Goal: Transaction & Acquisition: Purchase product/service

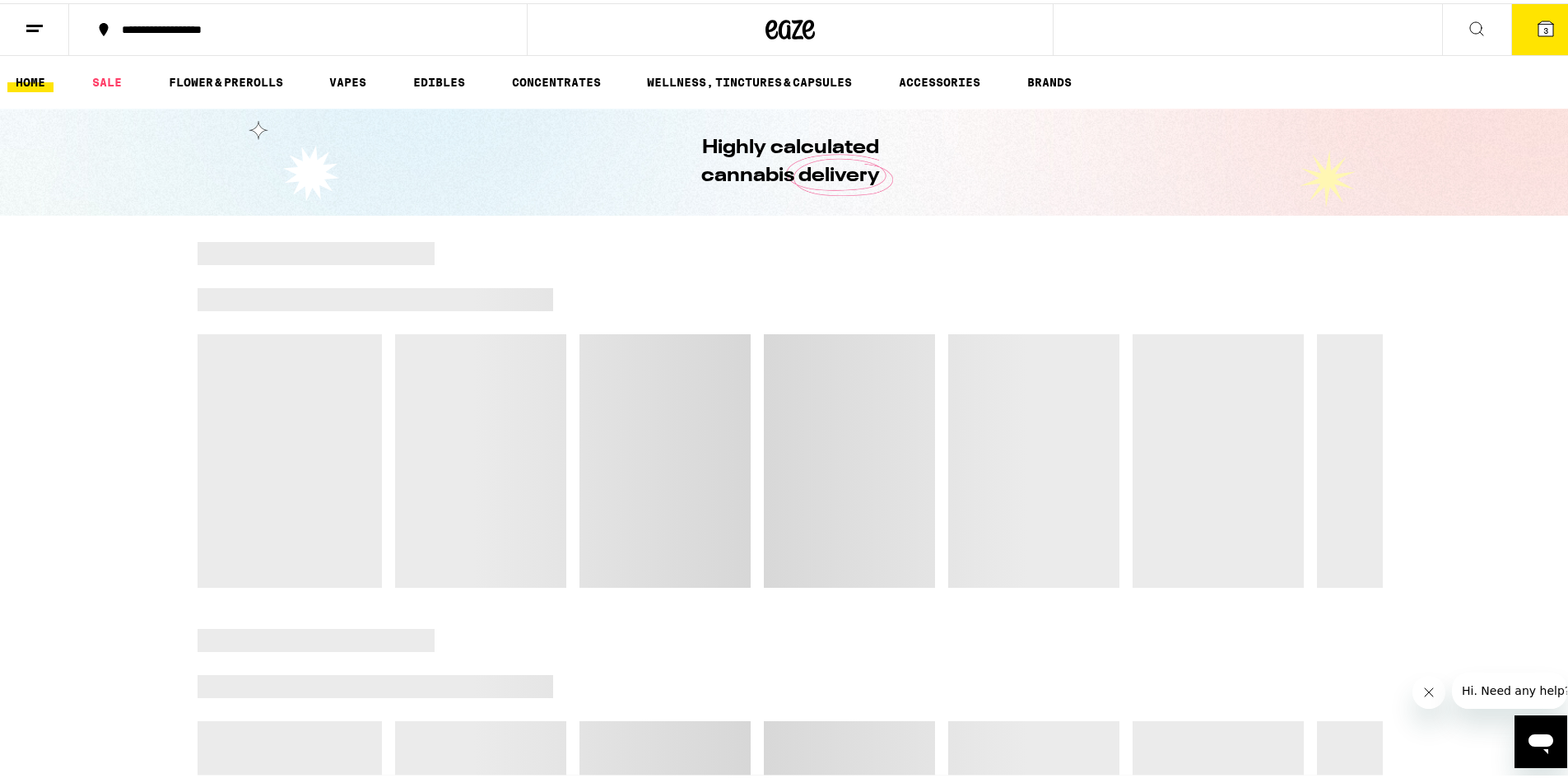
click at [1538, 32] on icon at bounding box center [1545, 25] width 14 height 14
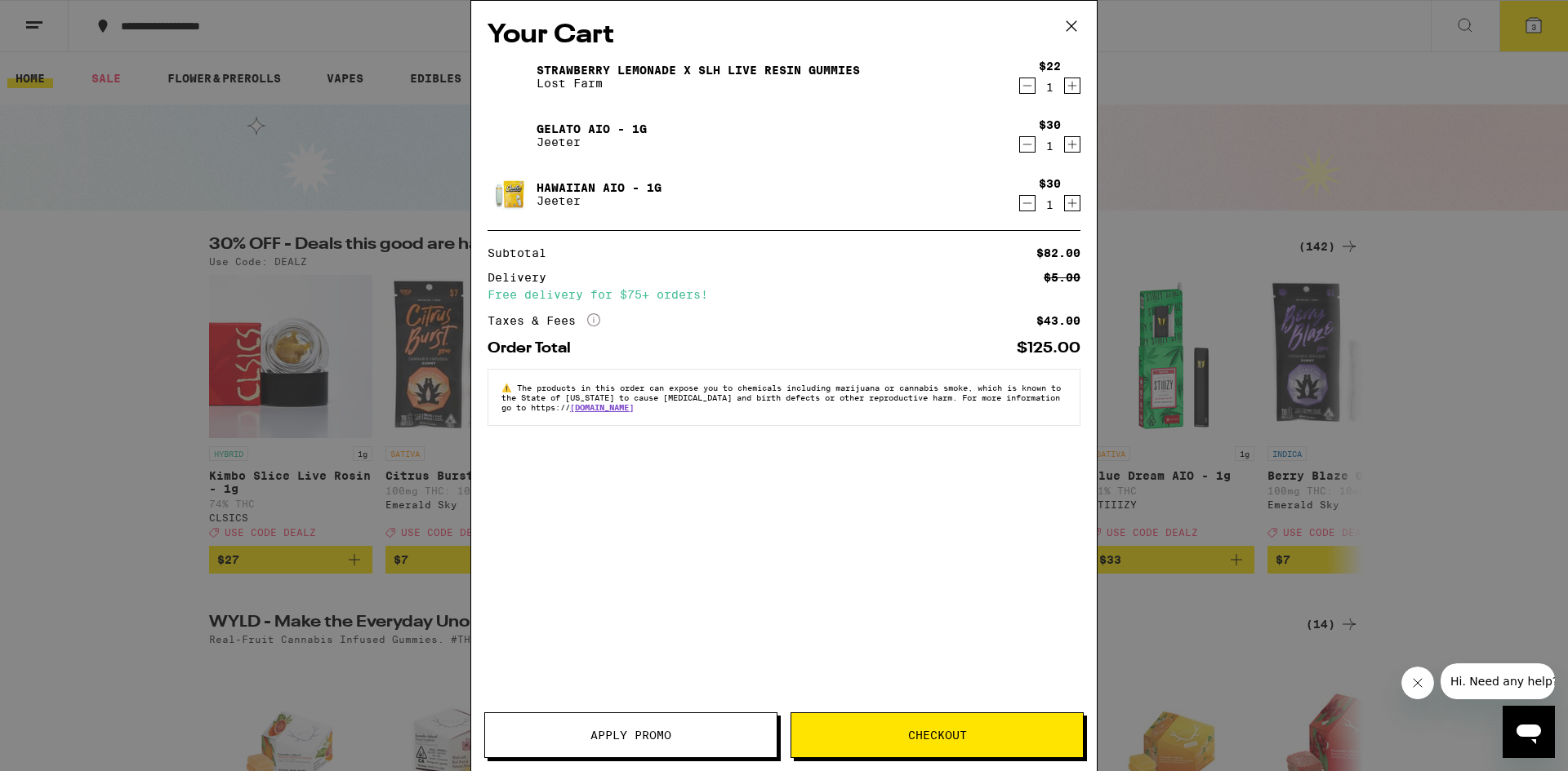
click at [1030, 94] on icon "Decrement" at bounding box center [1026, 85] width 14 height 19
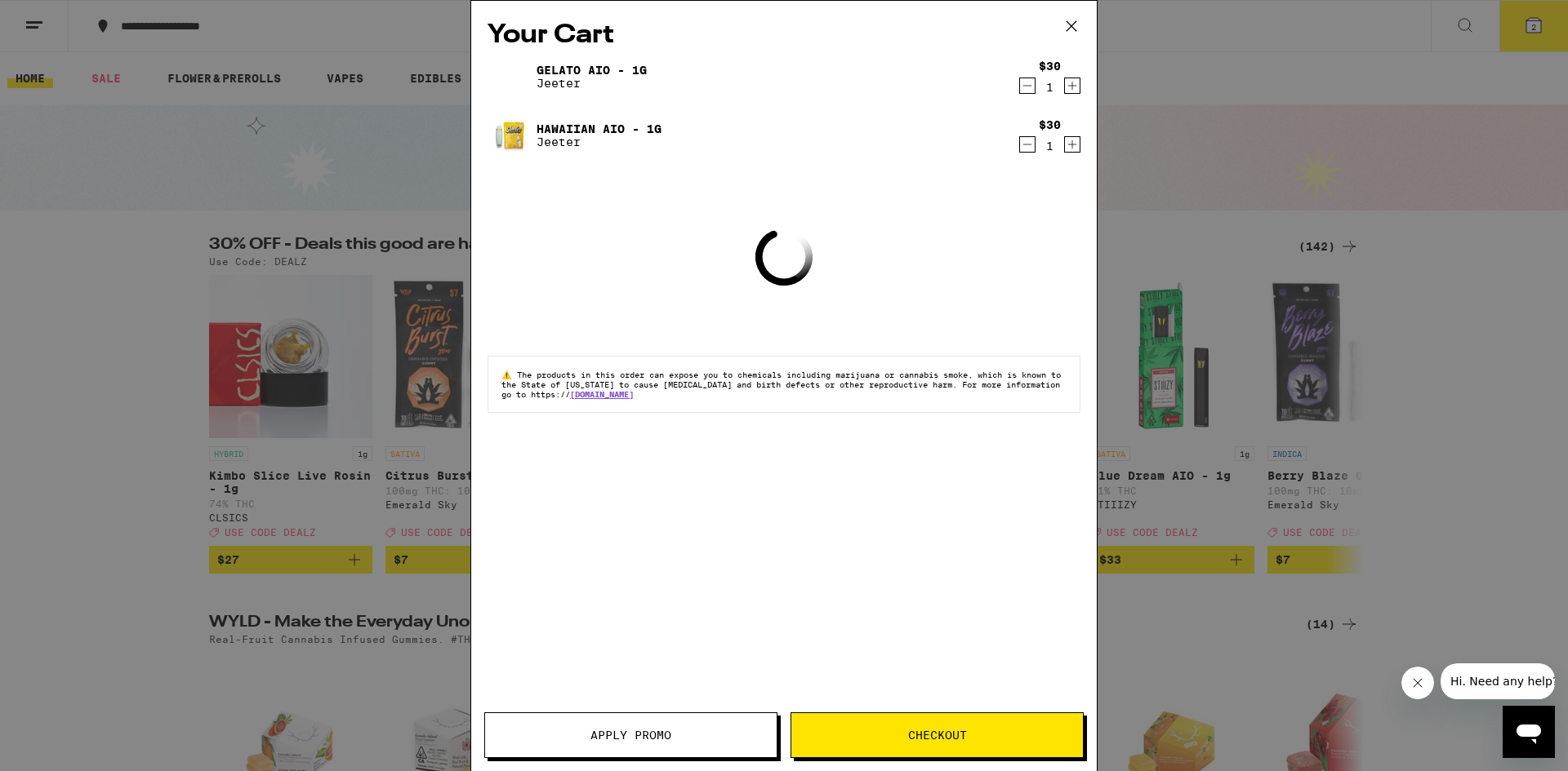
click at [1023, 144] on icon "Decrement" at bounding box center [1026, 144] width 14 height 19
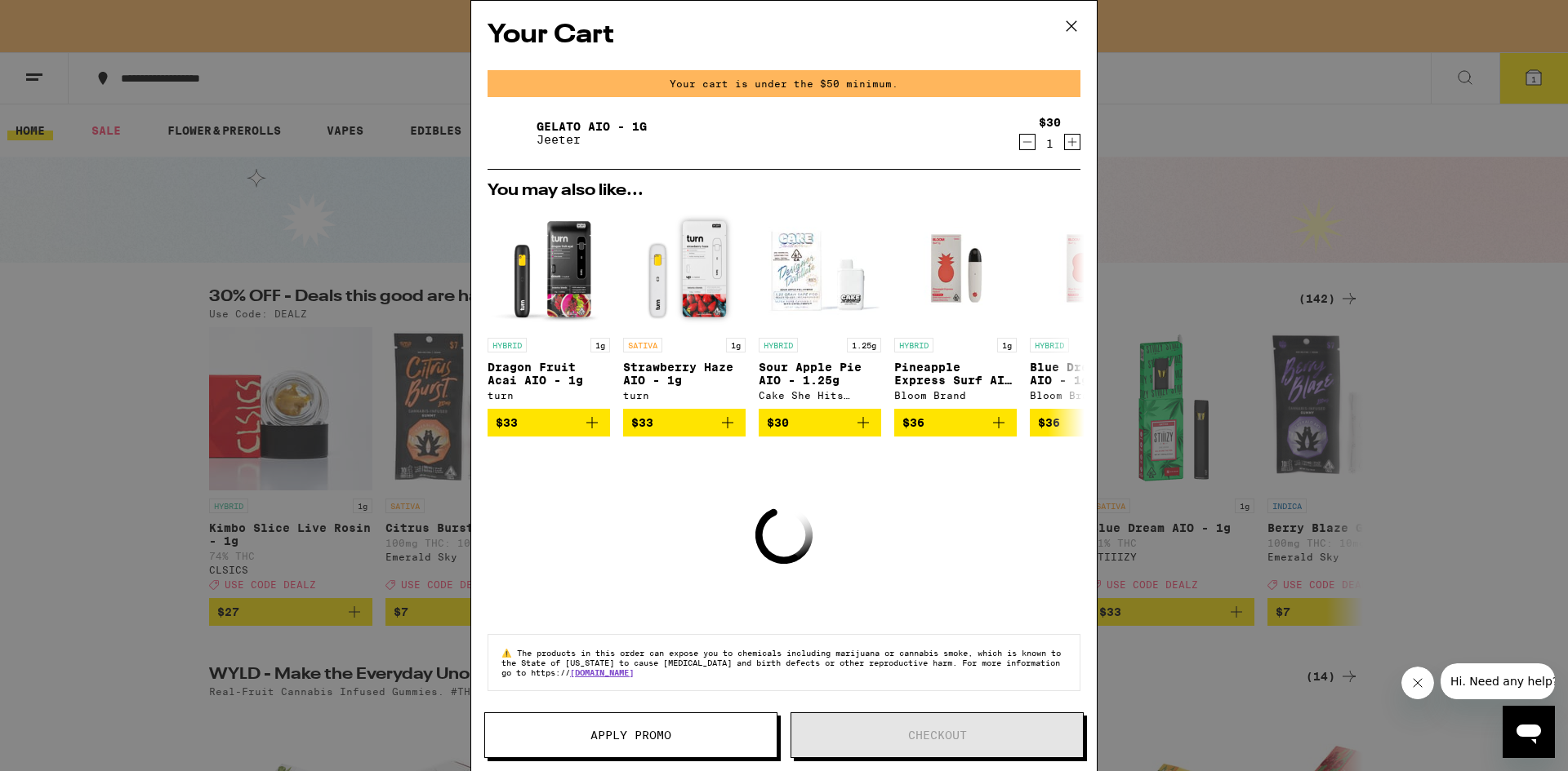
click at [1024, 140] on div "$30 1" at bounding box center [1049, 133] width 61 height 35
click at [1020, 142] on icon "Decrement" at bounding box center [1026, 142] width 14 height 19
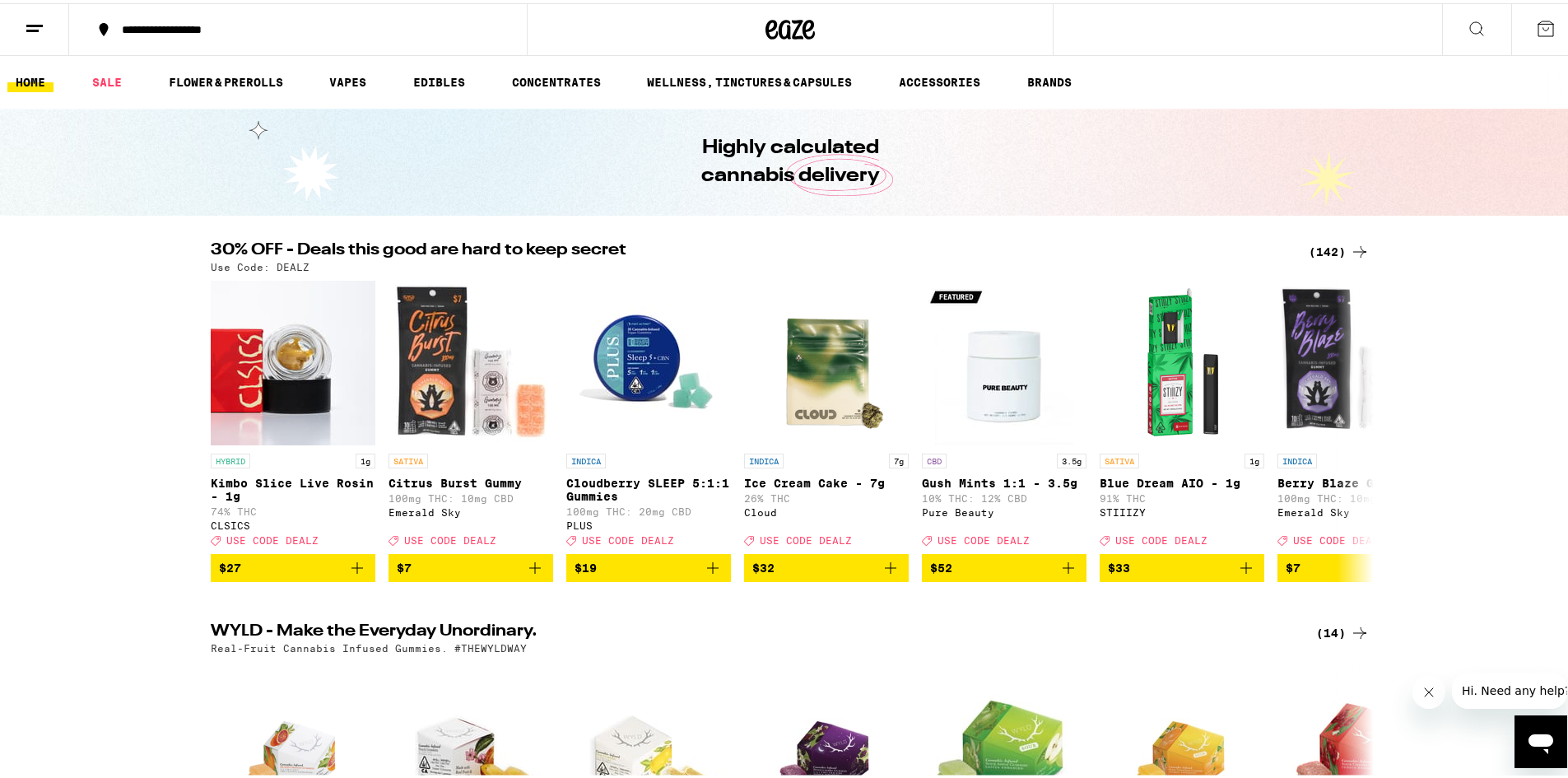
click at [1350, 248] on icon at bounding box center [1359, 248] width 20 height 20
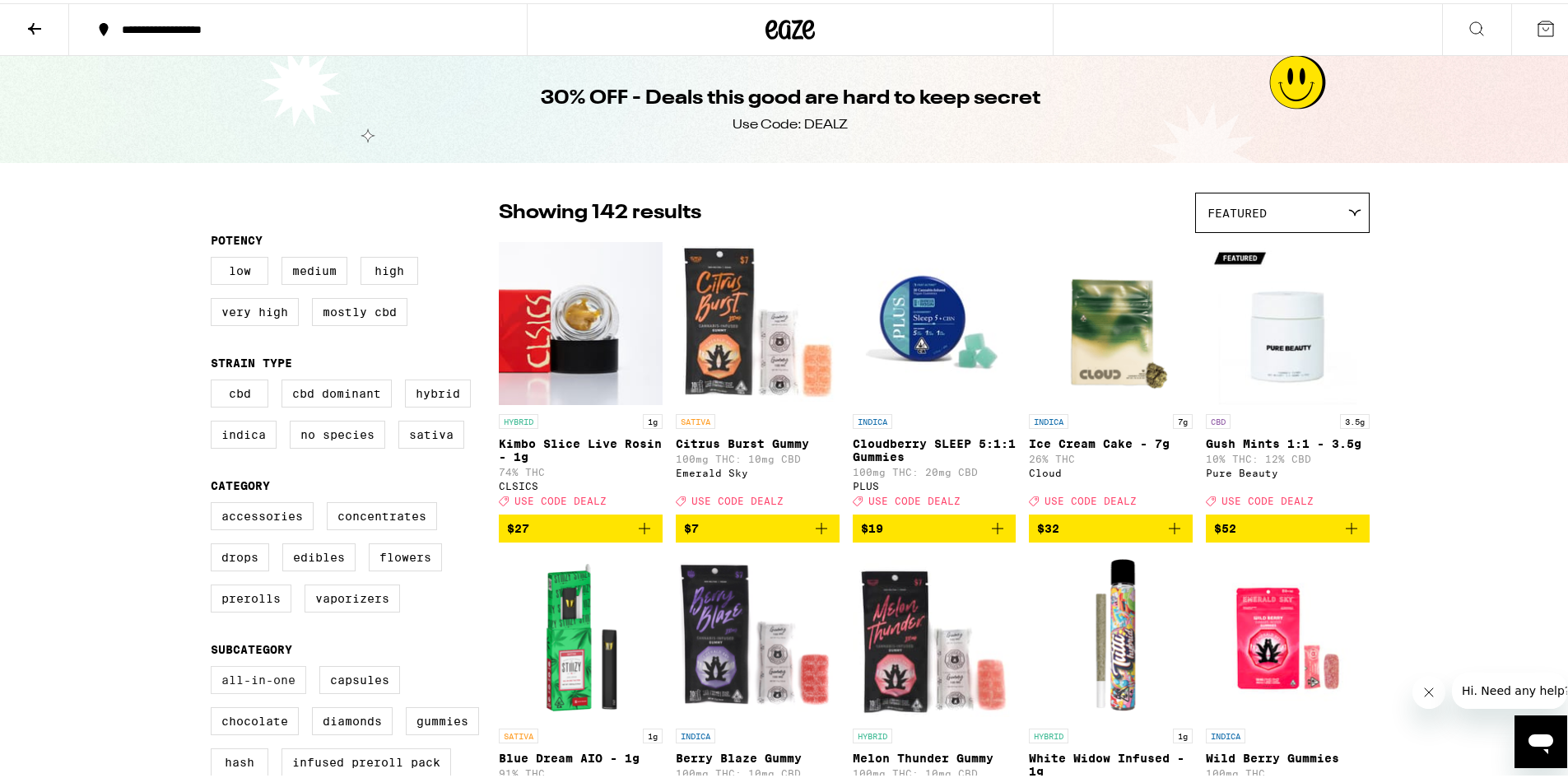
click at [286, 691] on label "All-In-One" at bounding box center [258, 677] width 95 height 28
click at [215, 666] on input "All-In-One" at bounding box center [214, 666] width 1 height 1
checkbox input "true"
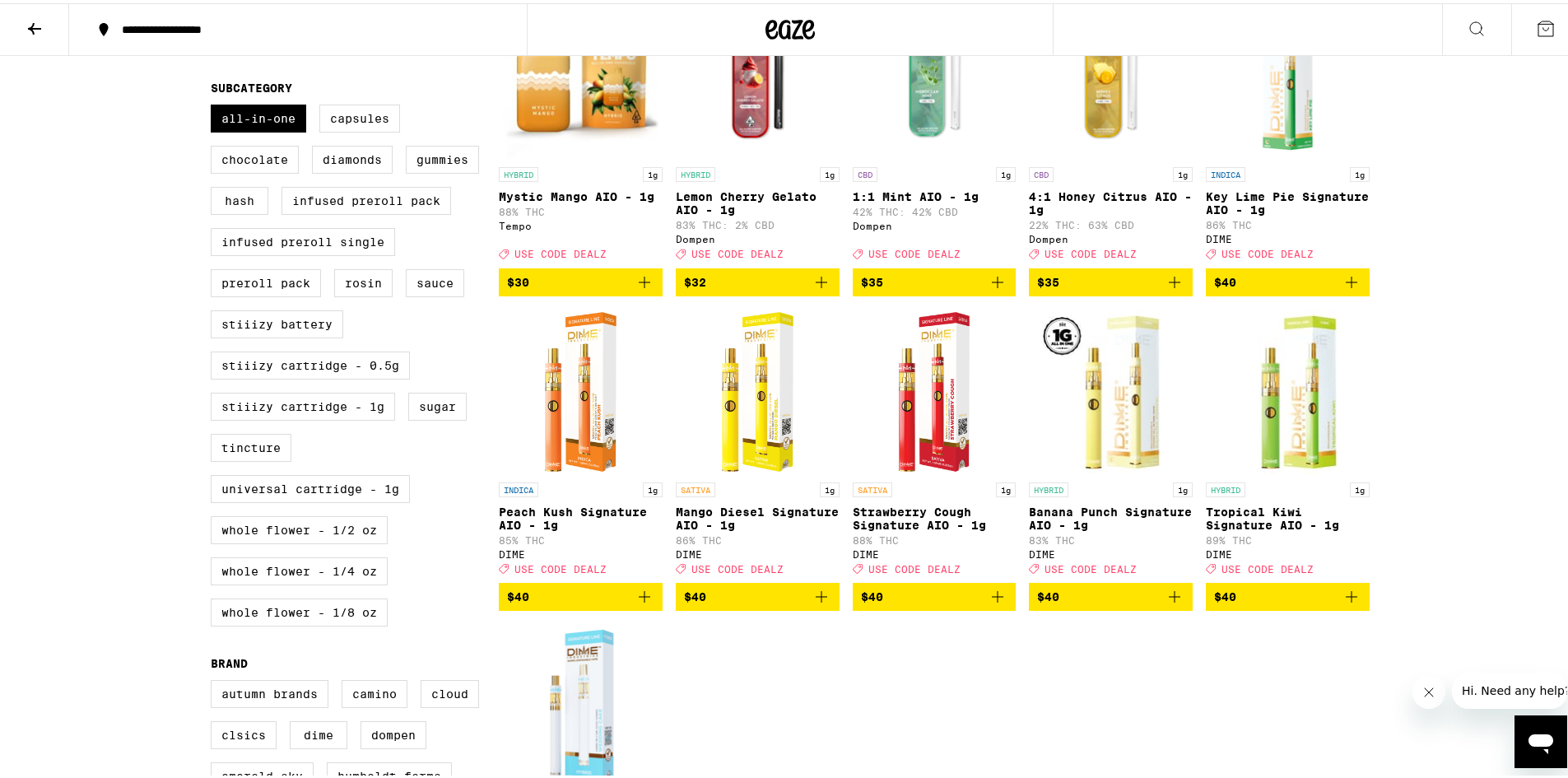
scroll to position [577, 0]
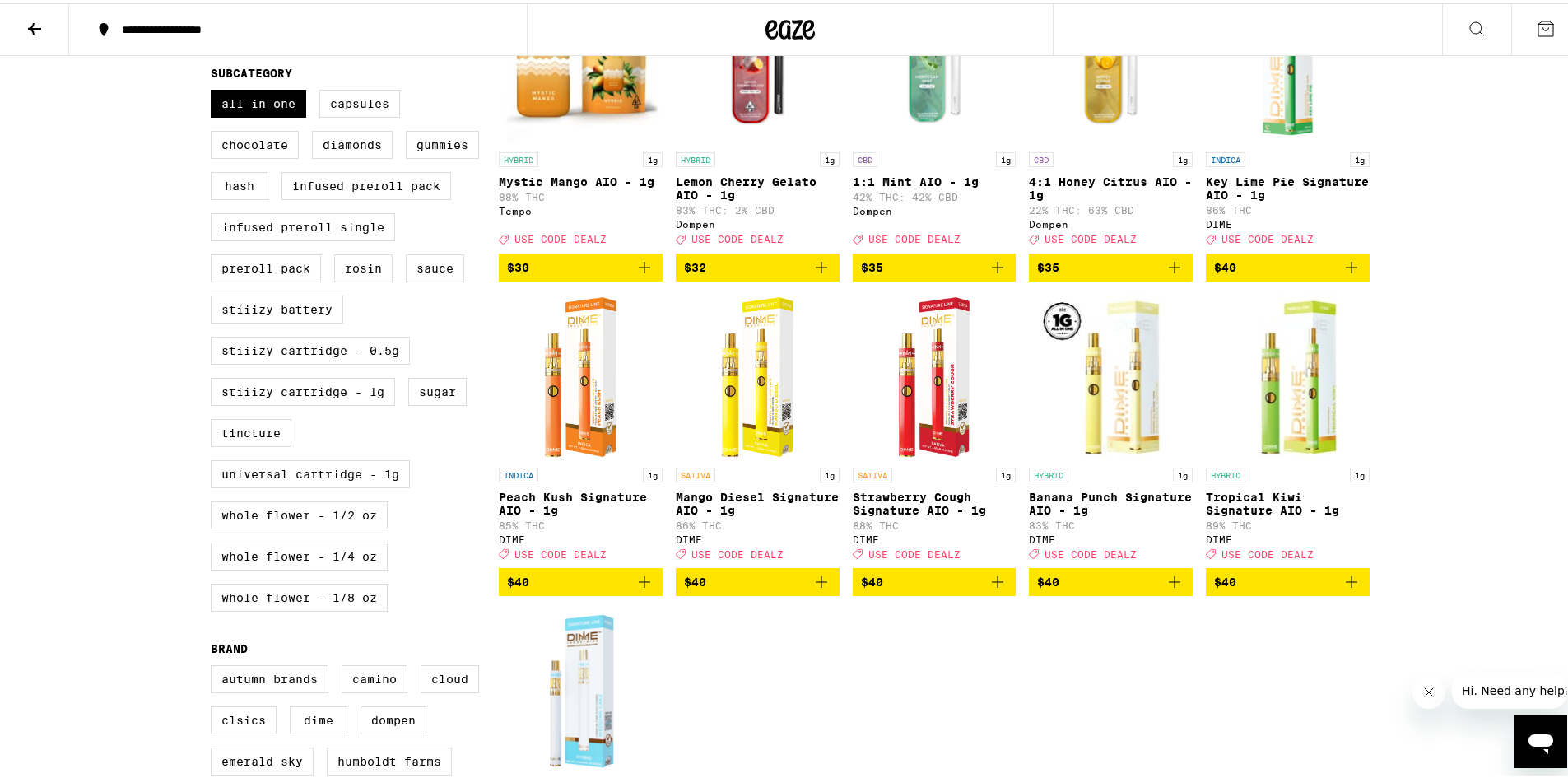
click at [635, 274] on icon "Add to bag" at bounding box center [644, 264] width 20 height 20
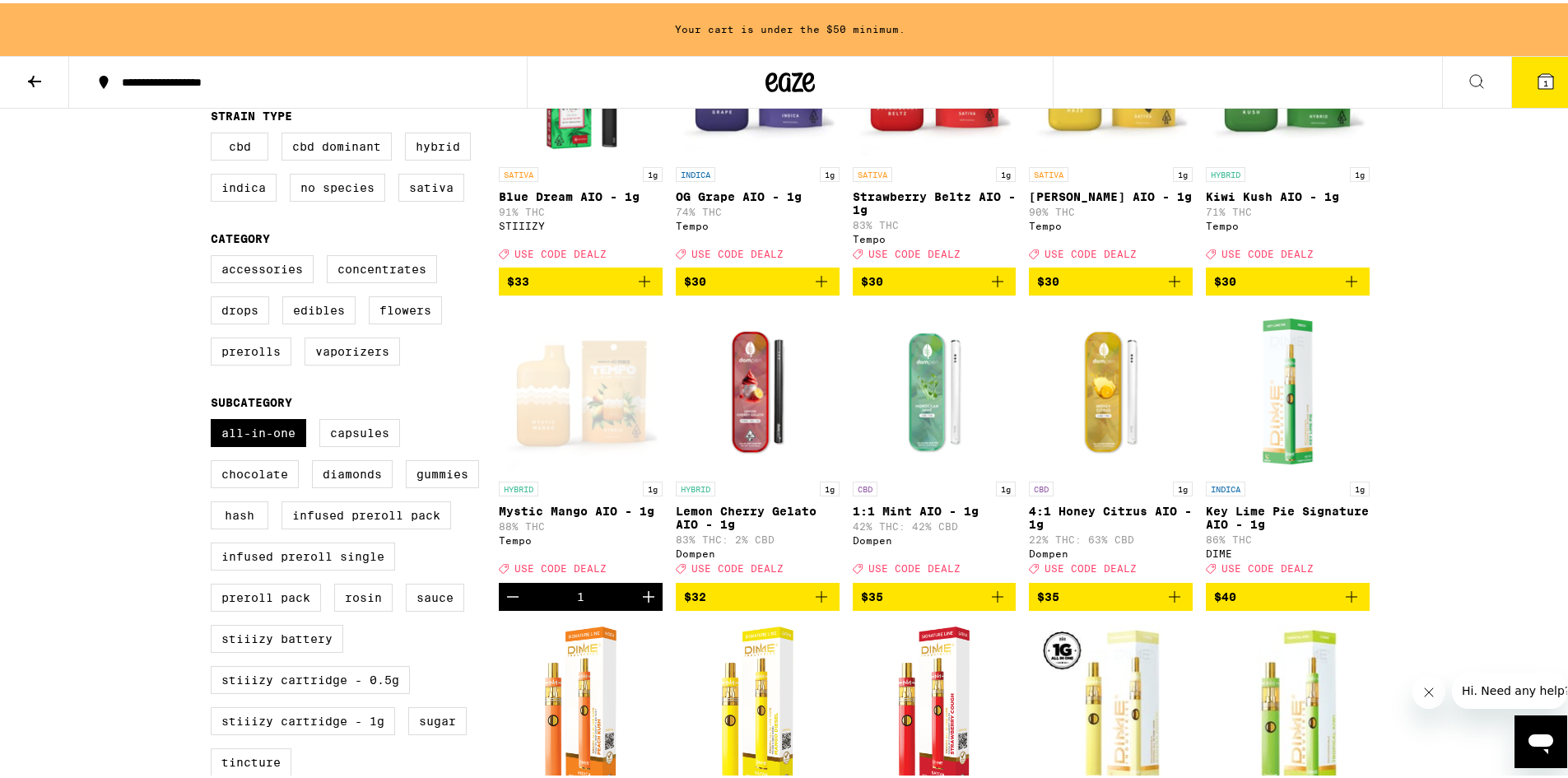
click at [647, 288] on icon "Add to bag" at bounding box center [644, 278] width 20 height 20
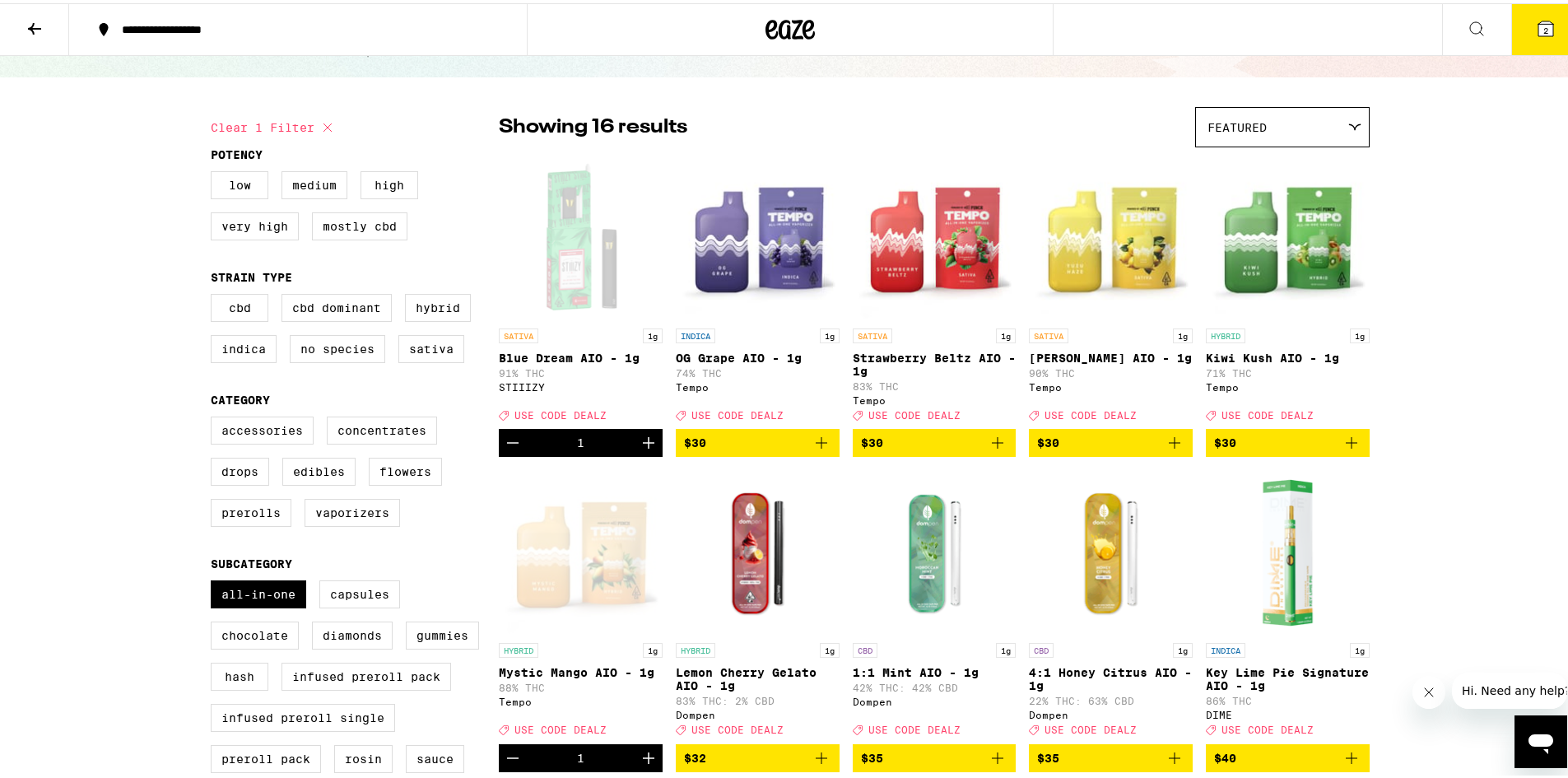
scroll to position [83, 0]
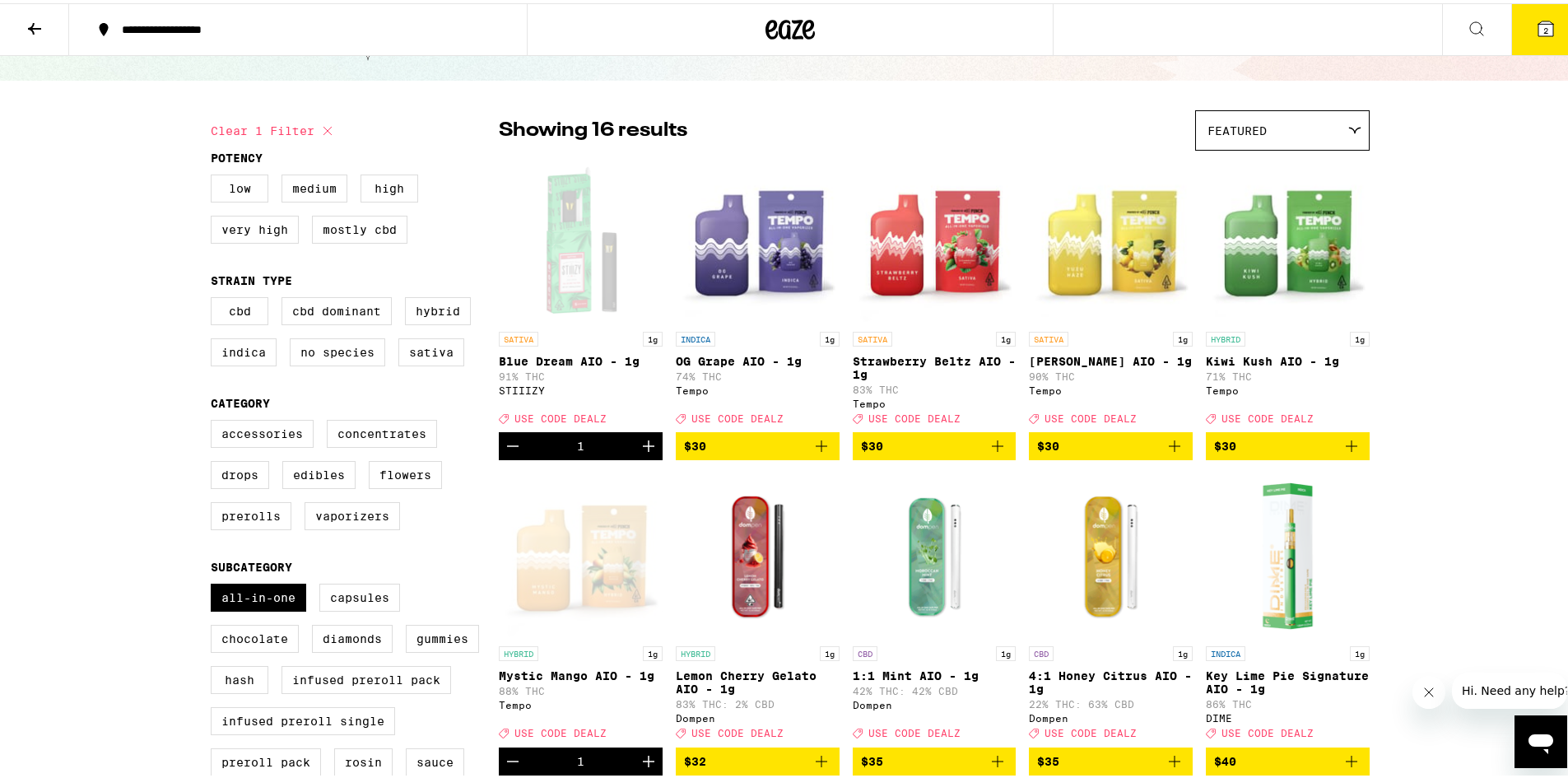
click at [1518, 30] on button "2" at bounding box center [1545, 26] width 69 height 51
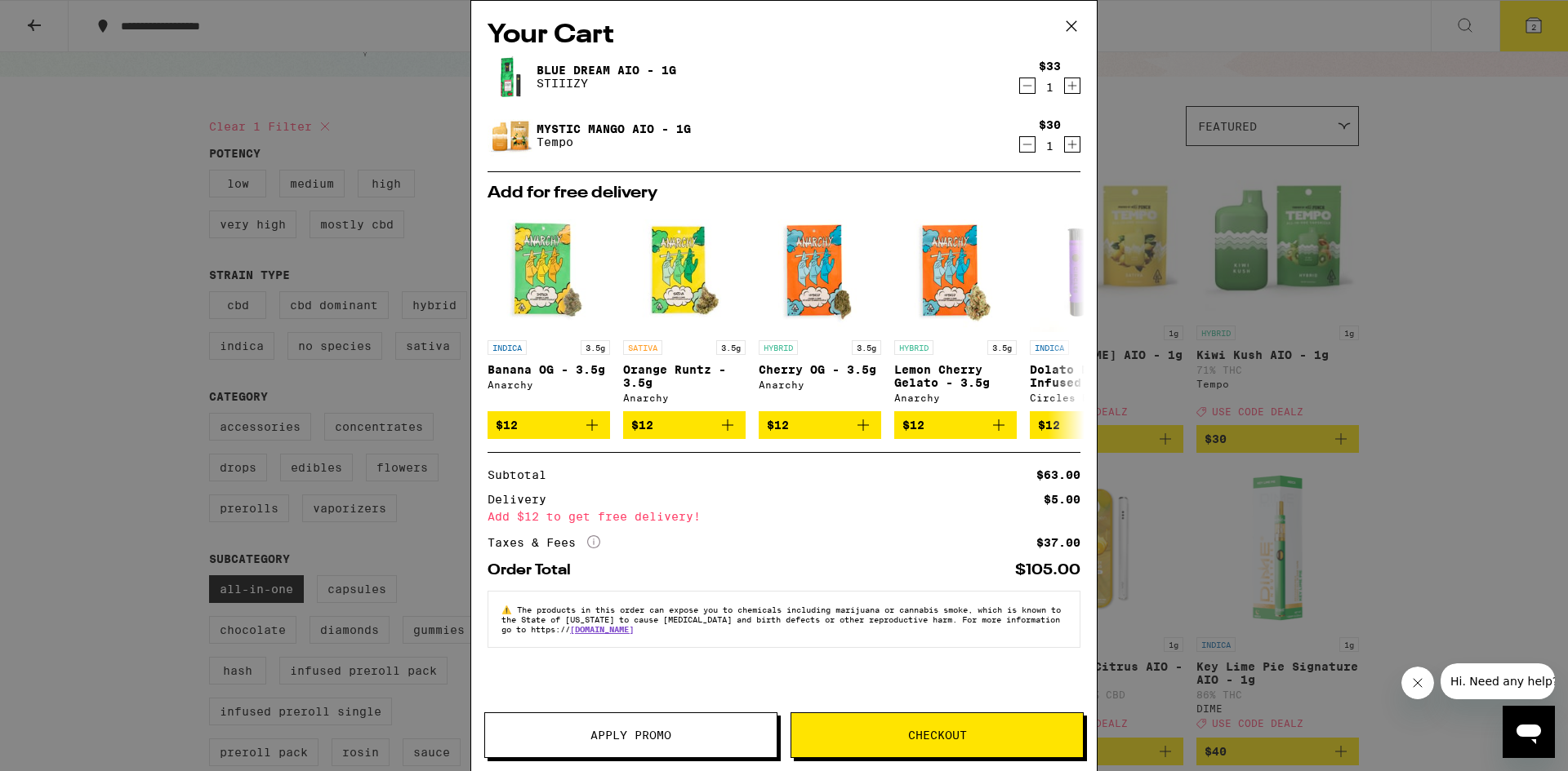
click at [716, 734] on span "Apply Promo" at bounding box center [630, 736] width 291 height 12
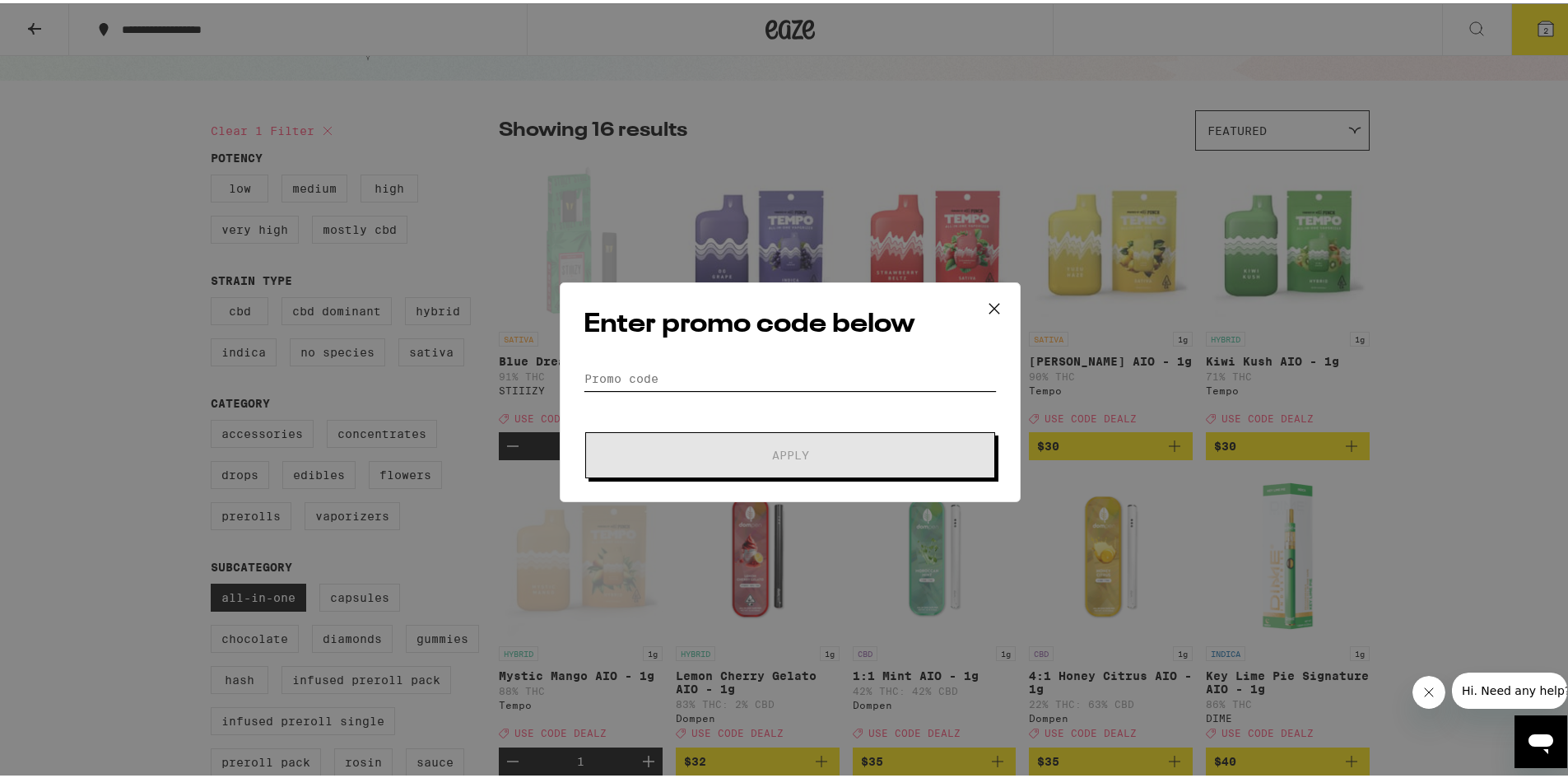
click at [635, 383] on input "Promo Code" at bounding box center [790, 375] width 413 height 25
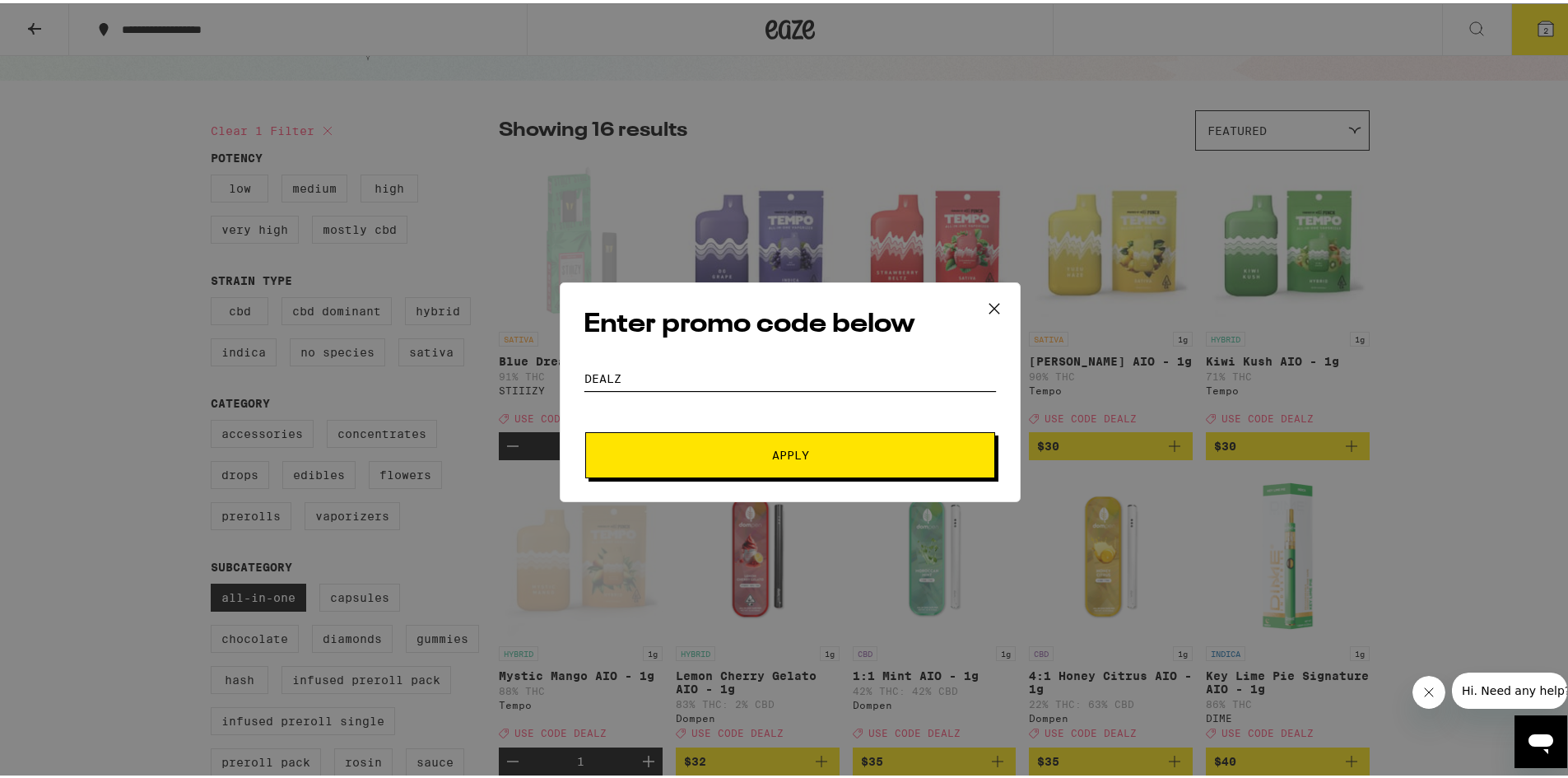
type input "dealz"
click at [585, 429] on button "Apply" at bounding box center [790, 452] width 410 height 46
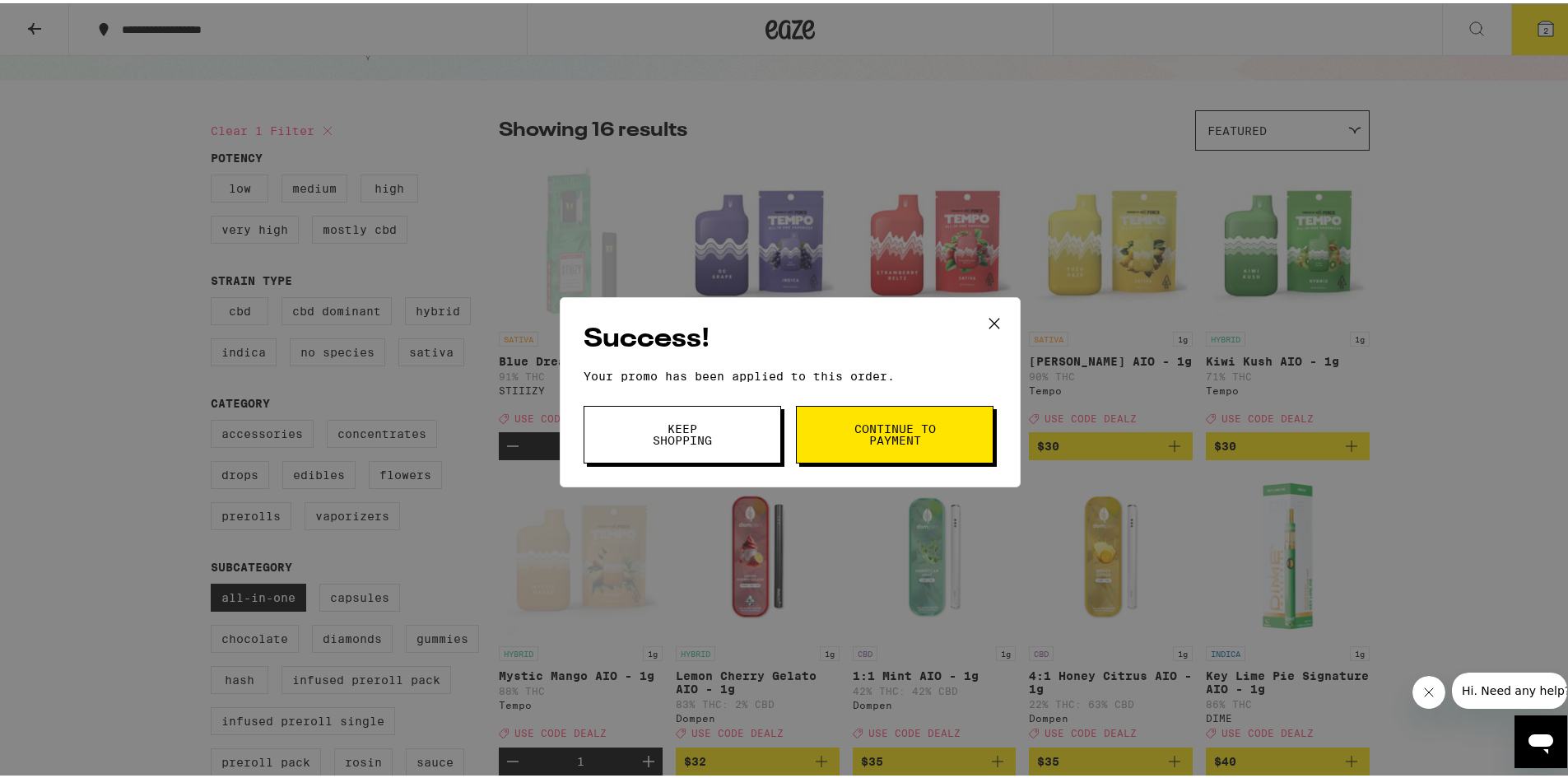
click at [875, 446] on button "Continue to payment" at bounding box center [895, 432] width 198 height 58
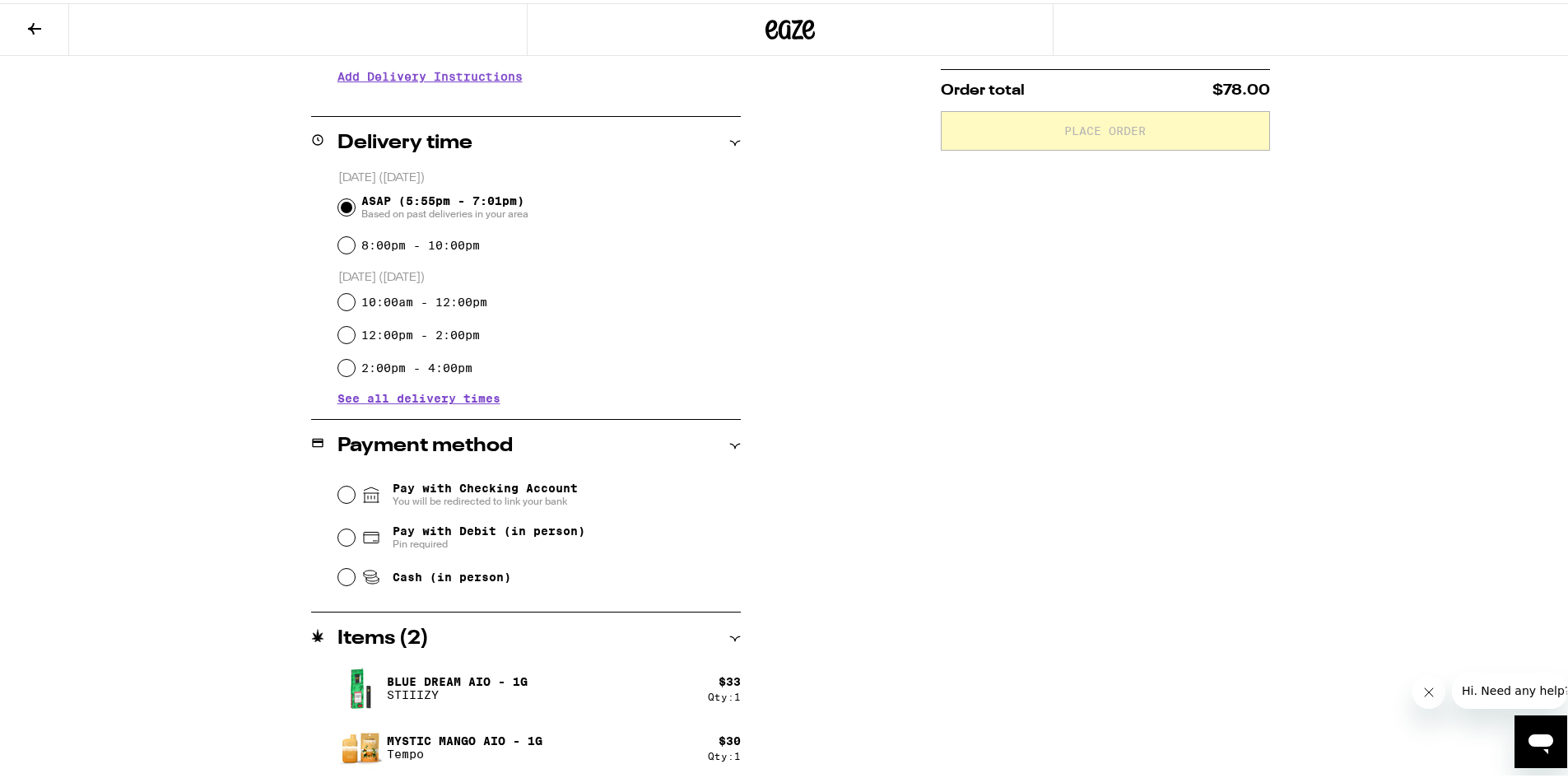
scroll to position [349, 0]
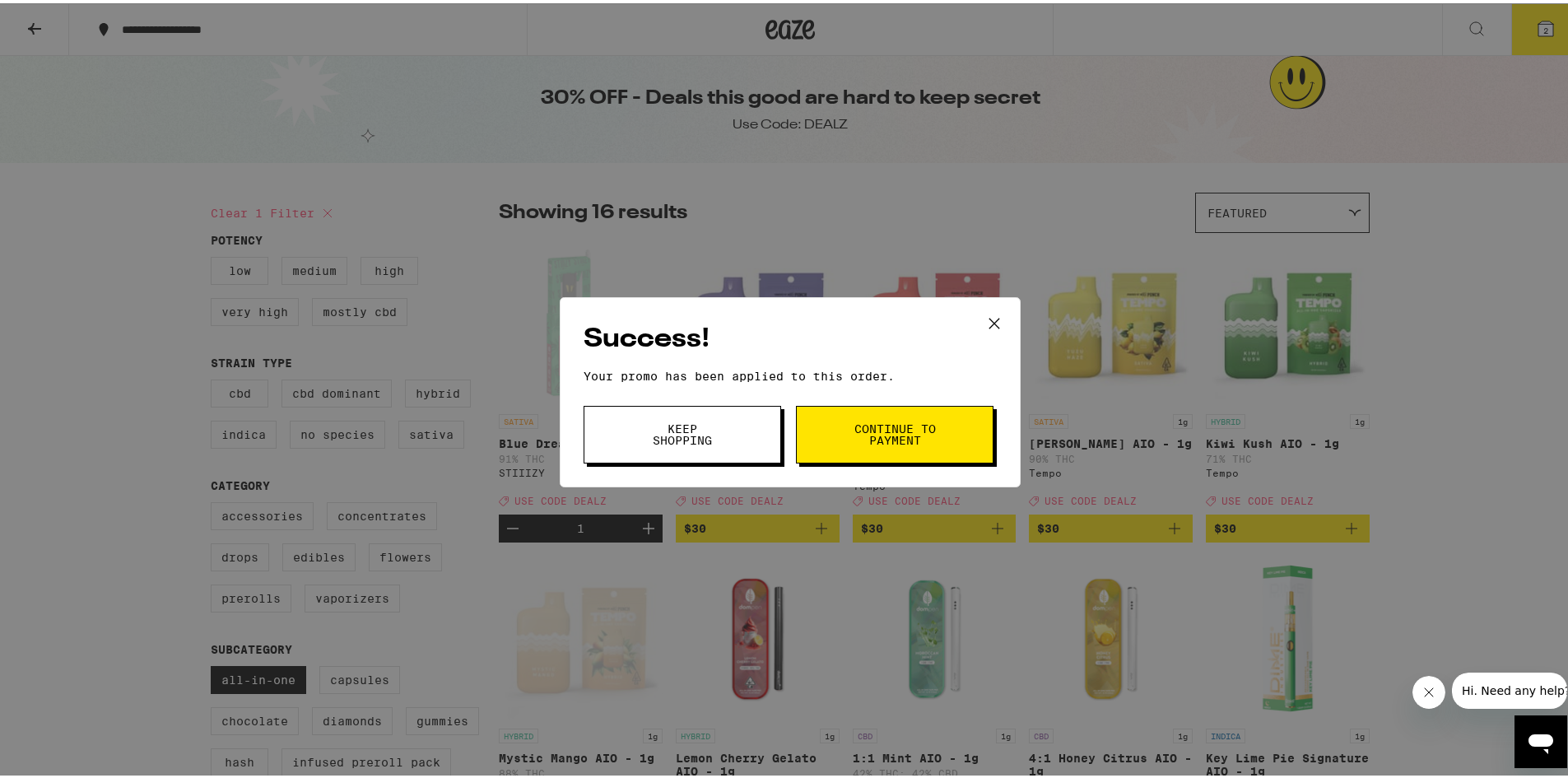
click at [991, 324] on icon at bounding box center [994, 320] width 25 height 25
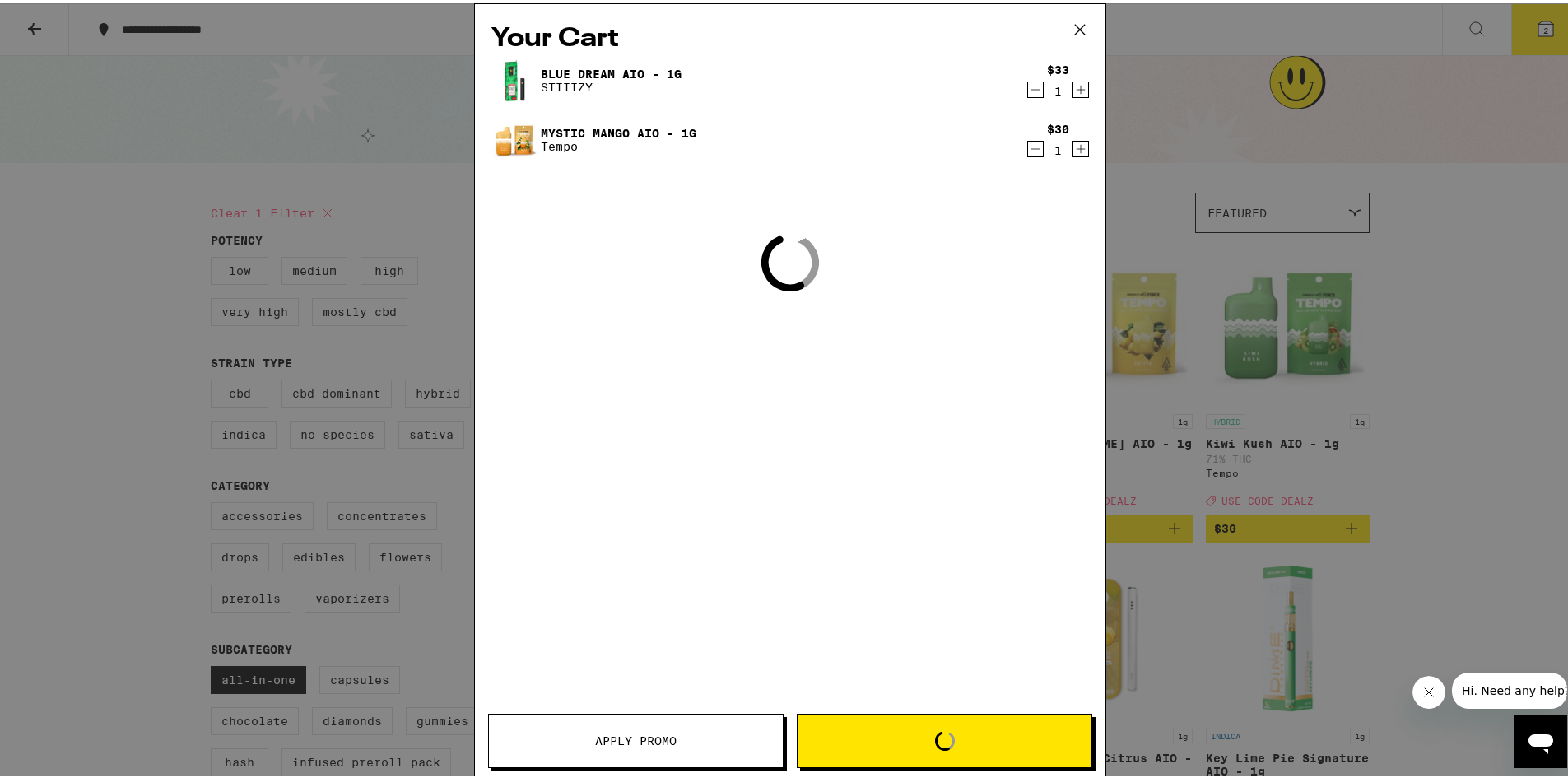
scroll to position [83, 0]
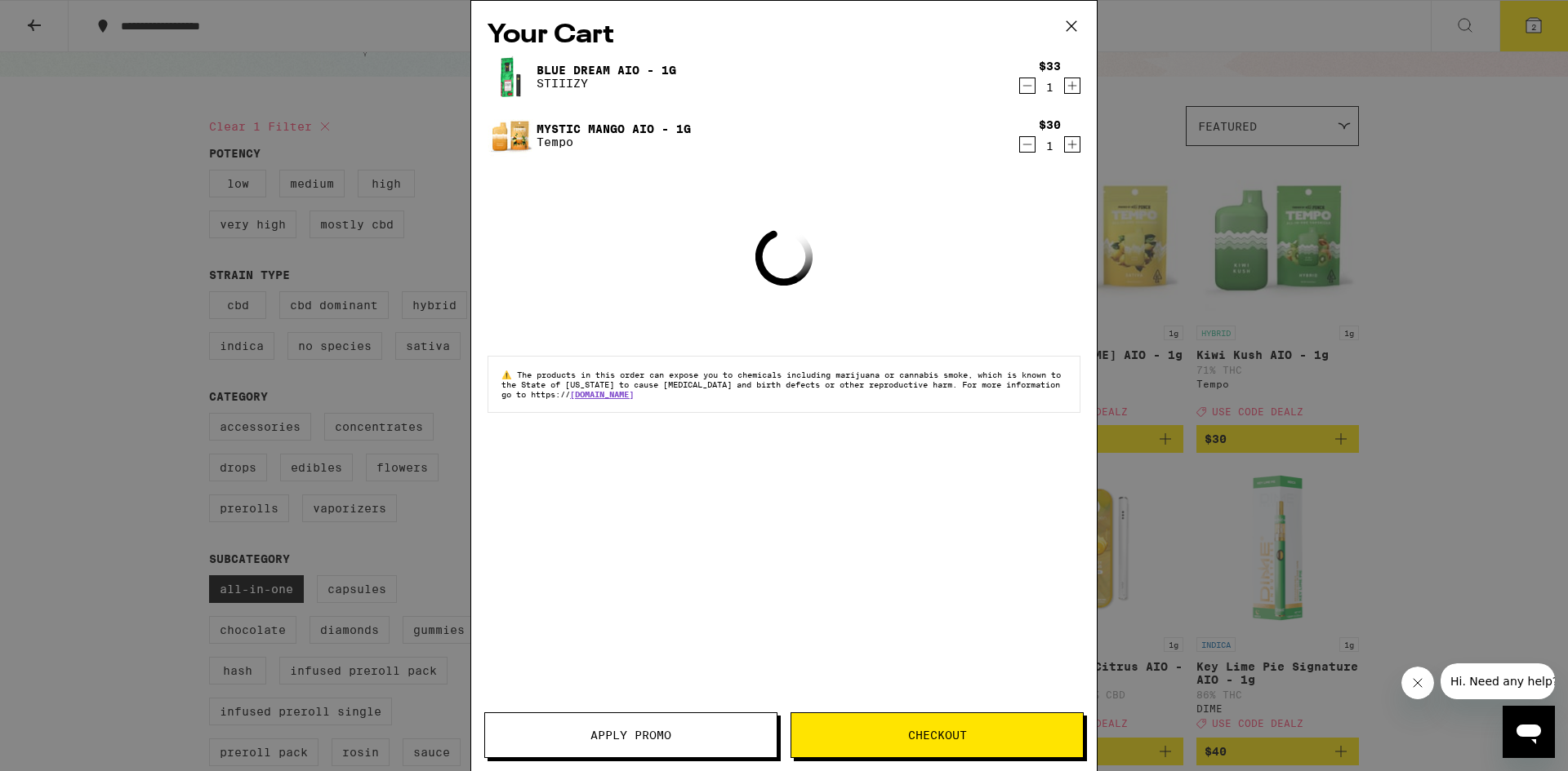
click at [1075, 25] on icon at bounding box center [1071, 25] width 24 height 24
